Goal: Task Accomplishment & Management: Manage account settings

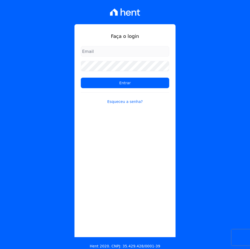
click at [108, 51] on input "email" at bounding box center [125, 51] width 88 height 11
type input "[EMAIL_ADDRESS][DOMAIN_NAME]"
click at [81, 78] on input "Entrar" at bounding box center [125, 83] width 88 height 11
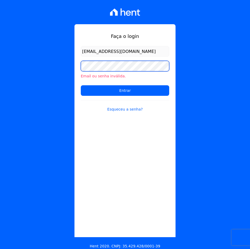
click at [81, 85] on input "Entrar" at bounding box center [125, 90] width 88 height 11
click at [116, 109] on link "Esqueceu a senha?" at bounding box center [125, 106] width 88 height 12
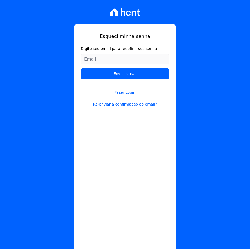
click at [110, 60] on input "Digite seu email para redefinir sua senha" at bounding box center [125, 59] width 88 height 11
type input "[EMAIL_ADDRESS][DOMAIN_NAME]"
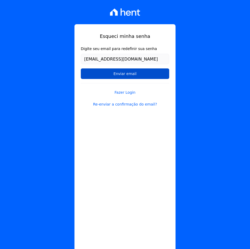
click at [94, 74] on input "Enviar email" at bounding box center [125, 73] width 88 height 11
click at [140, 71] on input "Enviar email" at bounding box center [125, 73] width 88 height 11
click at [137, 75] on input "Enviar email" at bounding box center [125, 73] width 88 height 11
click at [137, 74] on input "Enviar email" at bounding box center [125, 73] width 88 height 11
click at [139, 71] on input "Enviar email" at bounding box center [125, 73] width 88 height 11
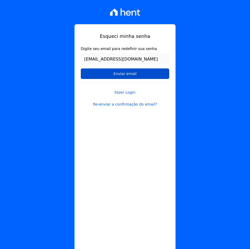
click at [139, 71] on input "Enviar email" at bounding box center [125, 73] width 88 height 11
click at [136, 74] on input "Enviar email" at bounding box center [125, 73] width 88 height 11
click at [136, 76] on input "Enviar email" at bounding box center [125, 73] width 88 height 11
click at [99, 74] on input "Enviar email" at bounding box center [125, 73] width 88 height 11
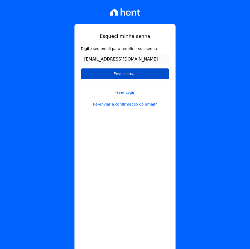
click at [99, 74] on input "Enviar email" at bounding box center [125, 73] width 88 height 11
click at [97, 75] on input "Enviar email" at bounding box center [125, 73] width 88 height 11
click at [95, 75] on input "Enviar email" at bounding box center [125, 73] width 88 height 11
click at [109, 71] on input "Enviar email" at bounding box center [125, 73] width 88 height 11
